Goal: Information Seeking & Learning: Learn about a topic

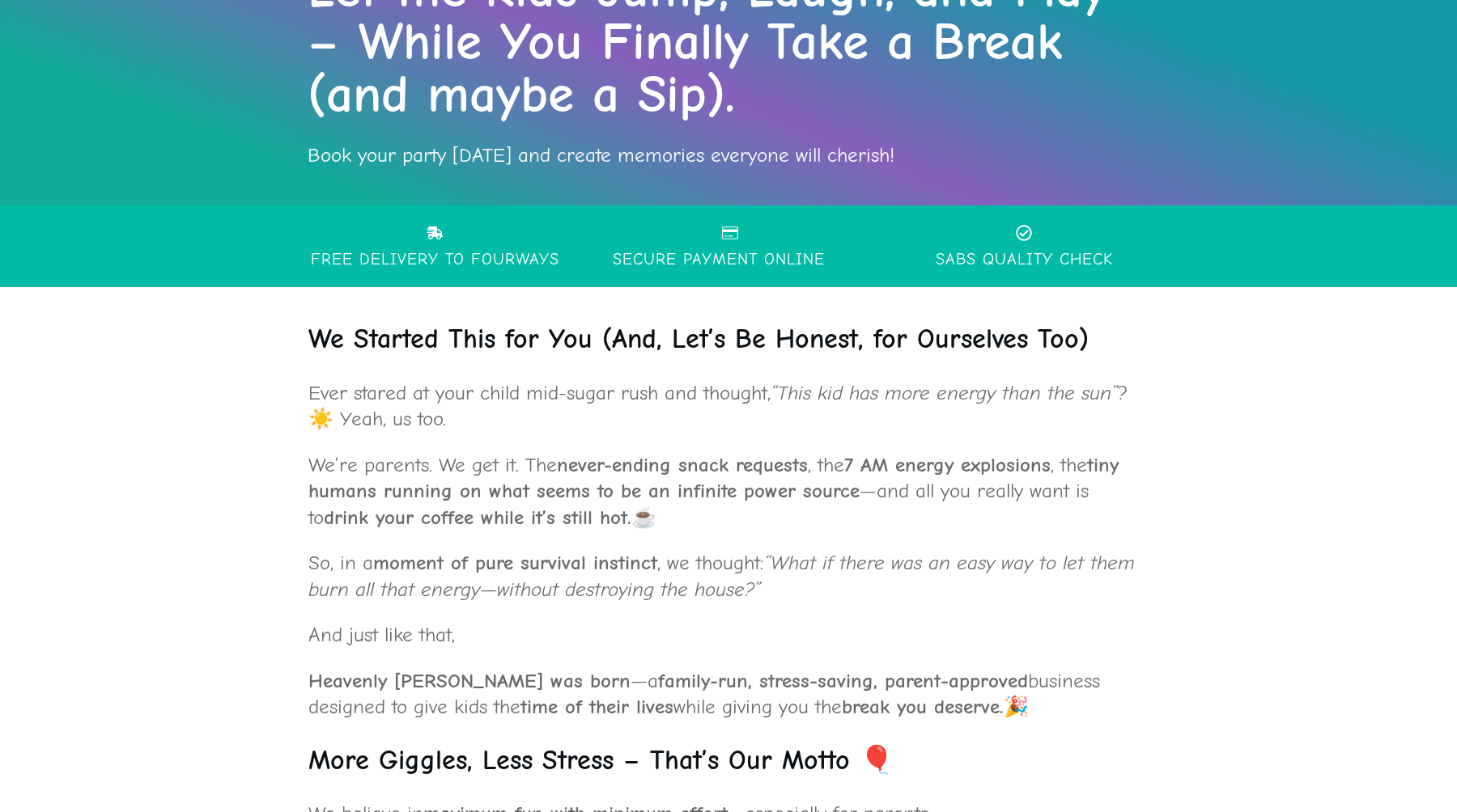
scroll to position [262, 0]
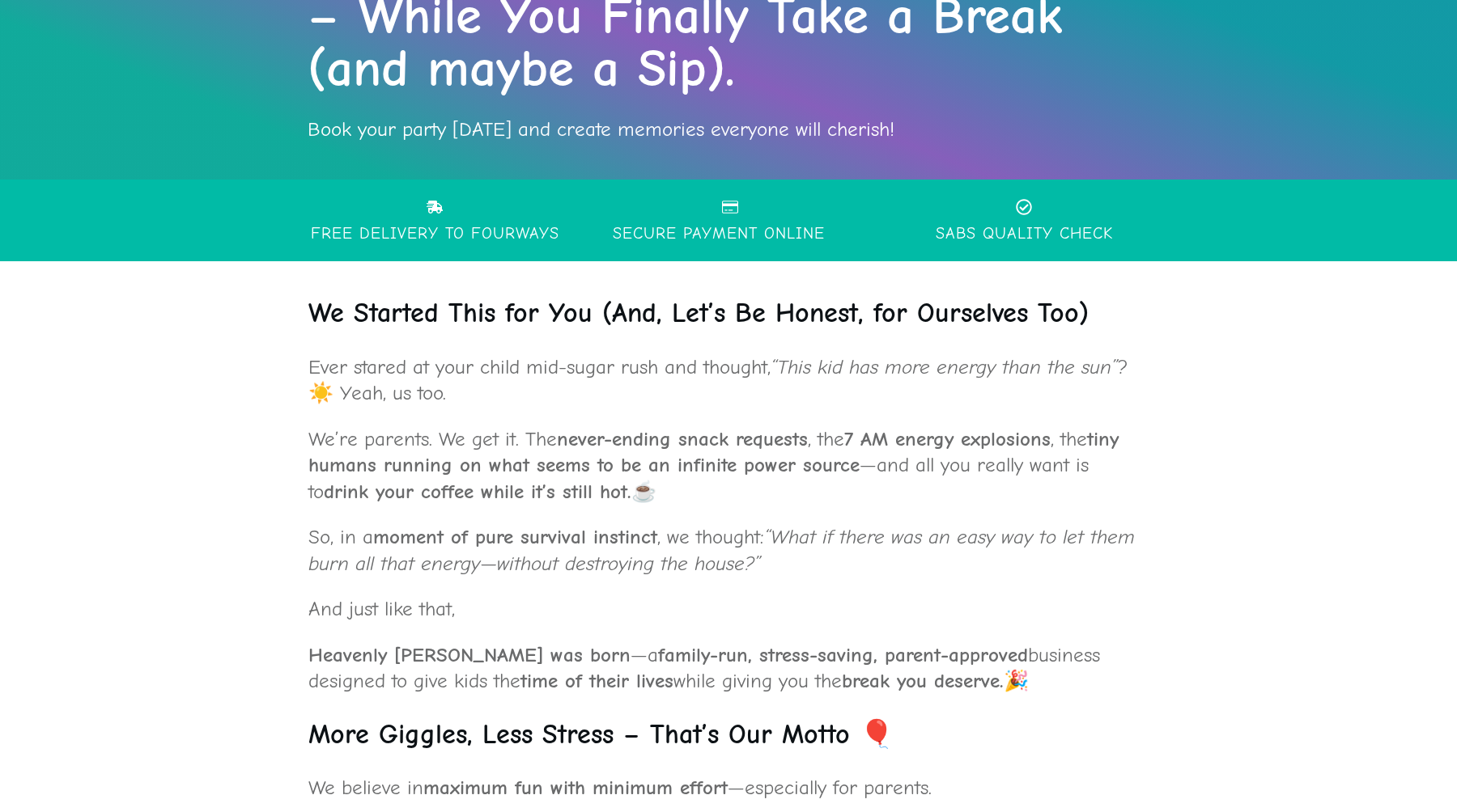
drag, startPoint x: 305, startPoint y: 311, endPoint x: 974, endPoint y: 690, distance: 768.9
copy div "We Started This for You (And, Let’s Be Honest, for Ourselves Too) Ever stared a…"
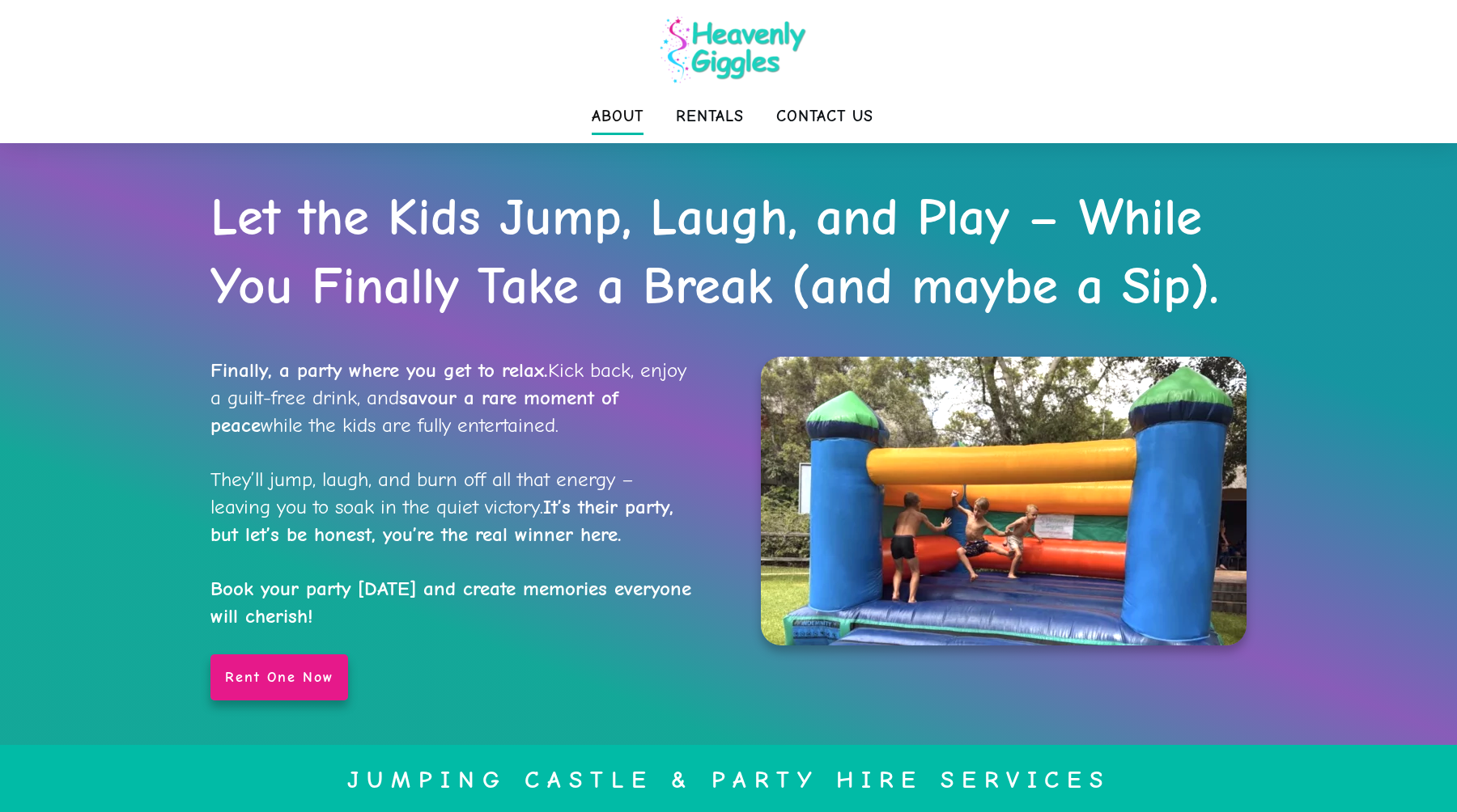
click at [615, 120] on span "About" at bounding box center [618, 117] width 52 height 33
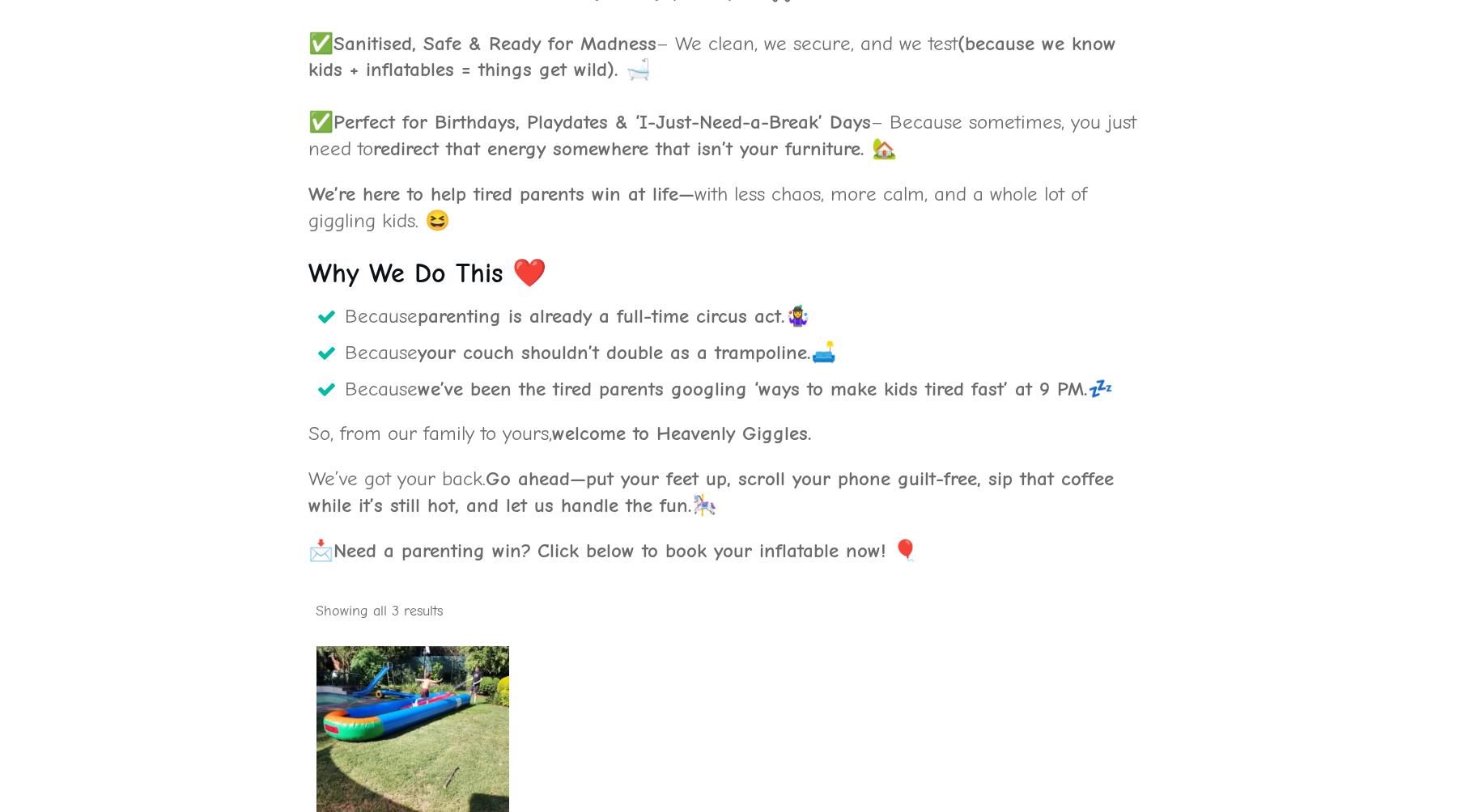
scroll to position [1278, 0]
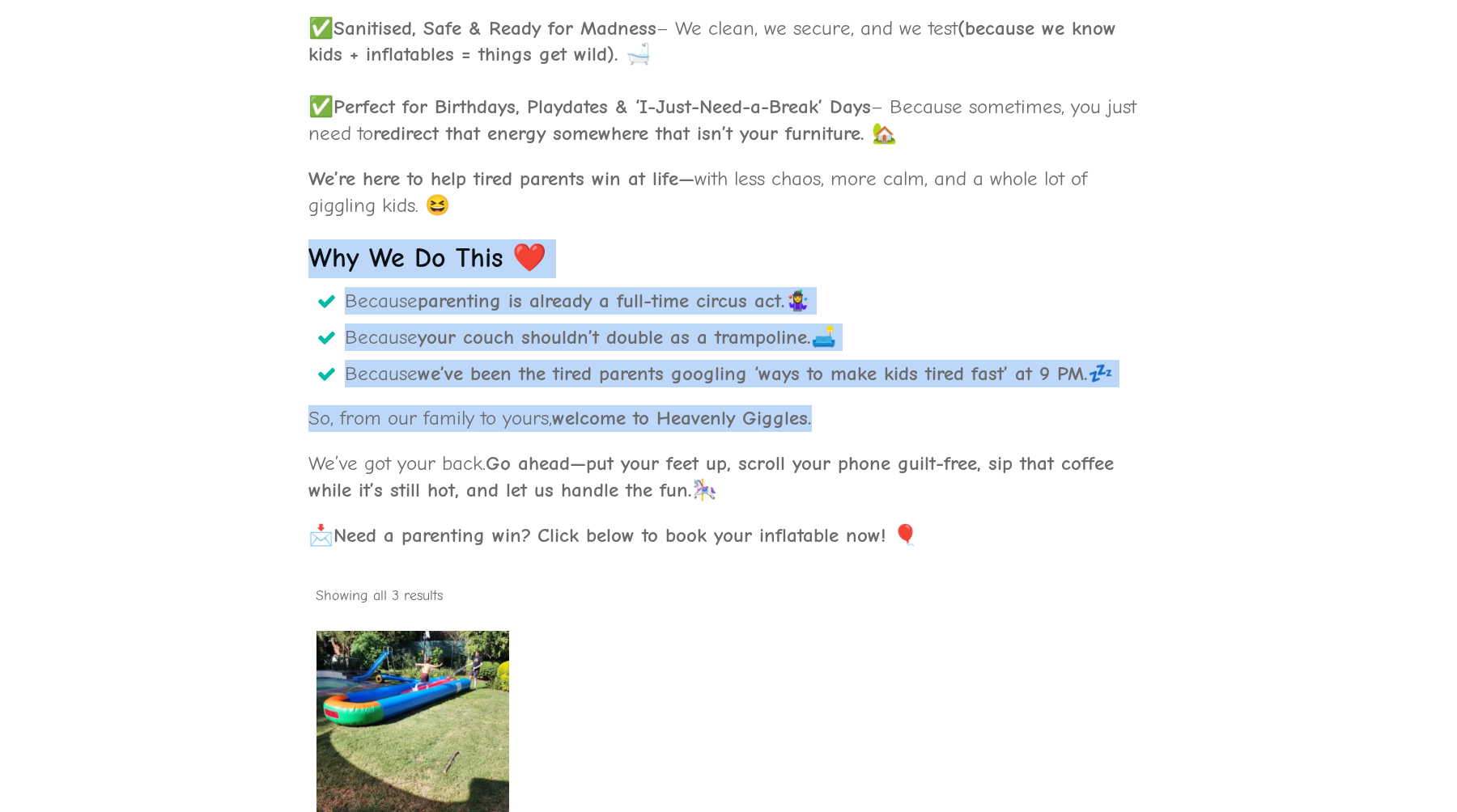
drag, startPoint x: 310, startPoint y: 250, endPoint x: 1080, endPoint y: 445, distance: 794.3
click at [1080, 445] on div "We Started This for You (And, Let’s Be Honest, for Ourselves Too) Ever stared a…" at bounding box center [728, 461] width 842 height 2365
copy div "Why We Do This ❤️ Because parenting is already a full-time circus act. 🤹‍♀️ Bec…"
